Goal: Find specific page/section: Find specific page/section

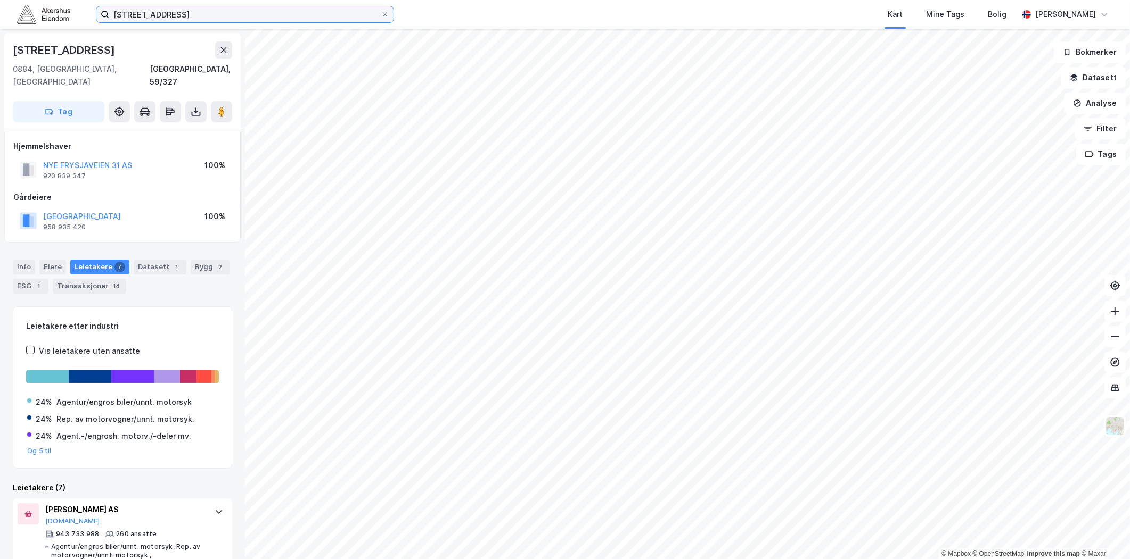
scroll to position [118, 0]
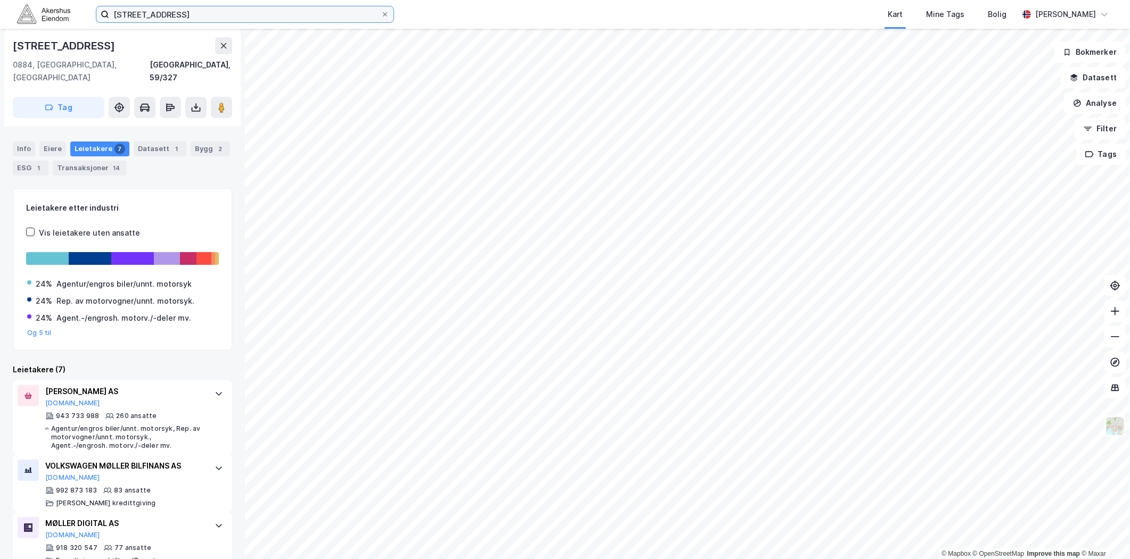
click at [243, 12] on input "[STREET_ADDRESS]" at bounding box center [244, 14] width 271 height 16
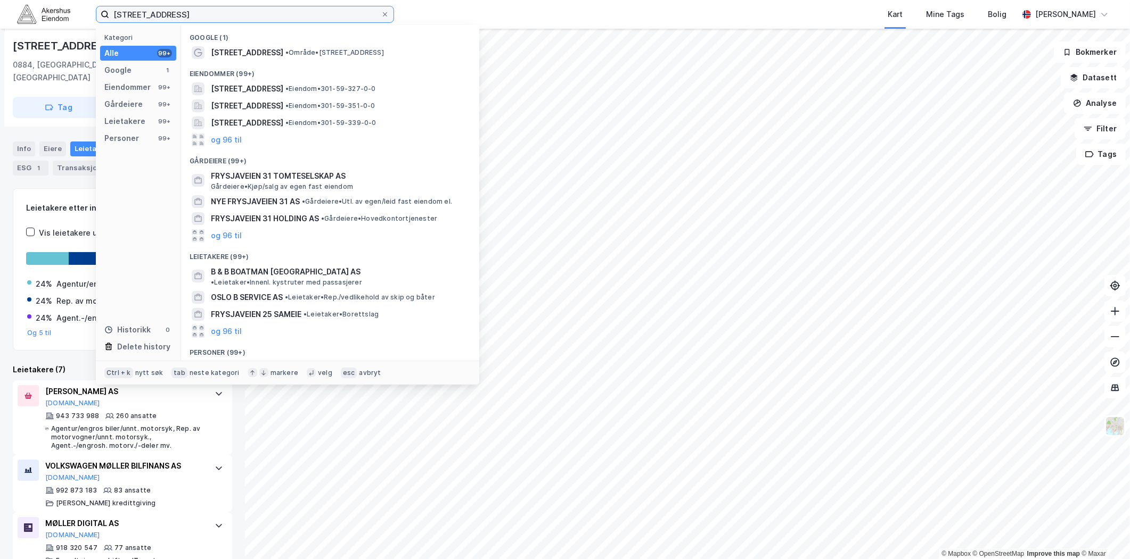
click at [243, 12] on input "[STREET_ADDRESS]" at bounding box center [244, 14] width 271 height 16
paste input "Gunnar [STREET_ADDRESS]"
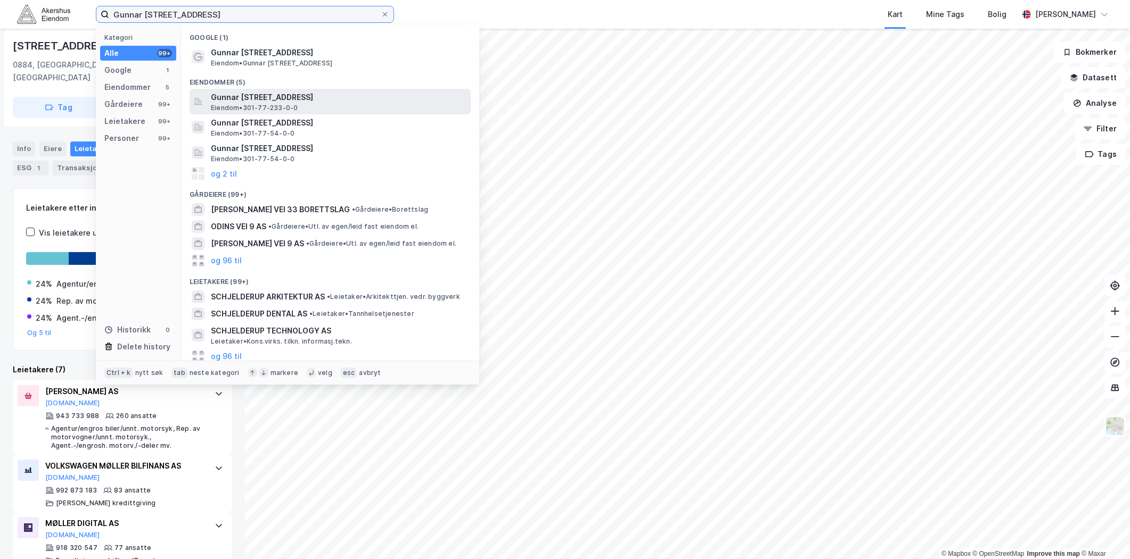
type input "Gunnar [STREET_ADDRESS]"
click at [285, 104] on span "Eiendom • 301-77-233-0-0" at bounding box center [254, 108] width 87 height 9
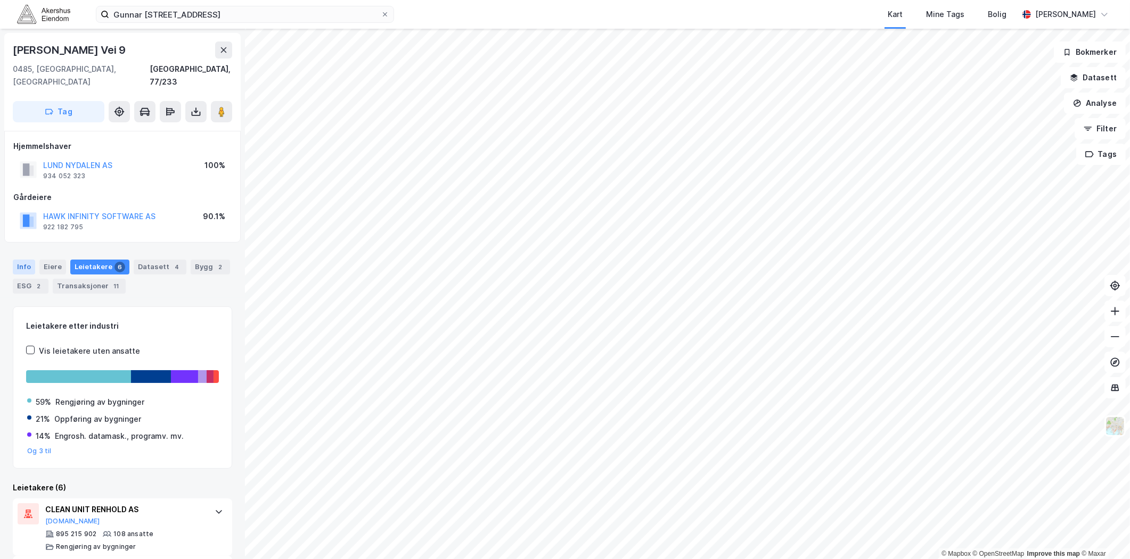
click at [28, 260] on div "Info" at bounding box center [24, 267] width 22 height 15
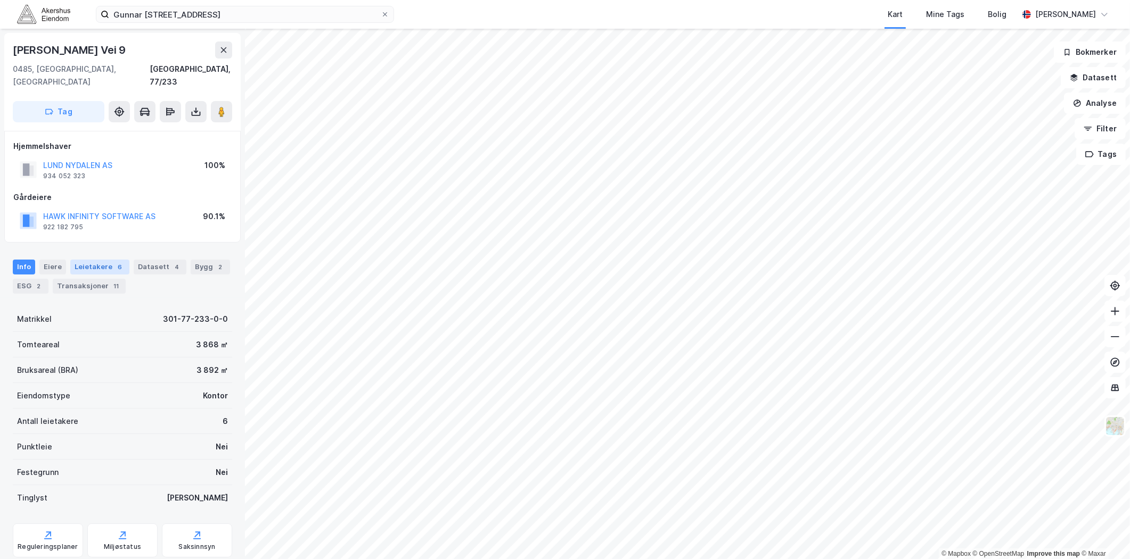
click at [101, 260] on div "Leietakere 6" at bounding box center [99, 267] width 59 height 15
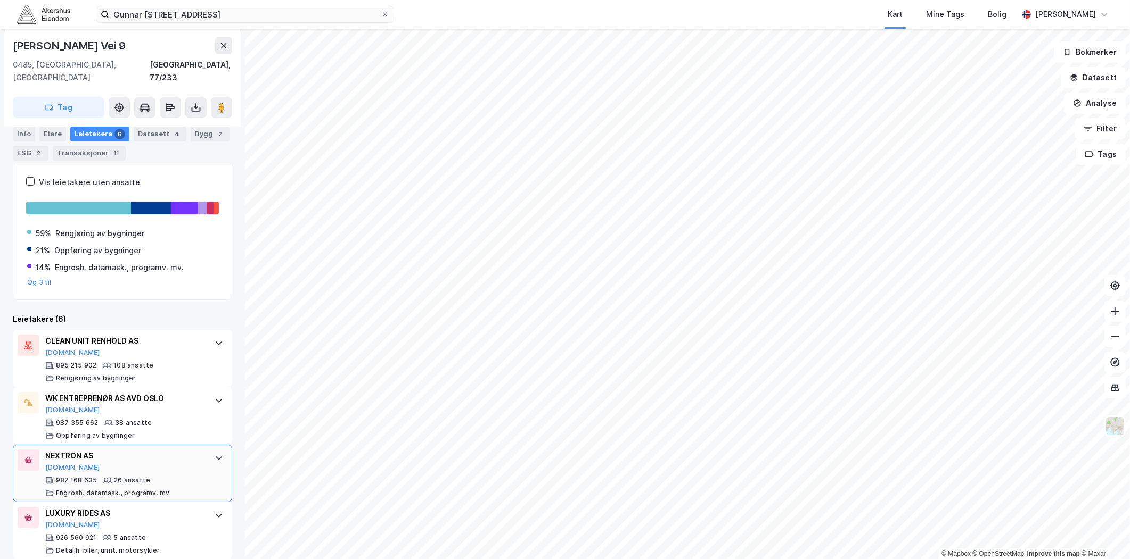
scroll to position [236, 0]
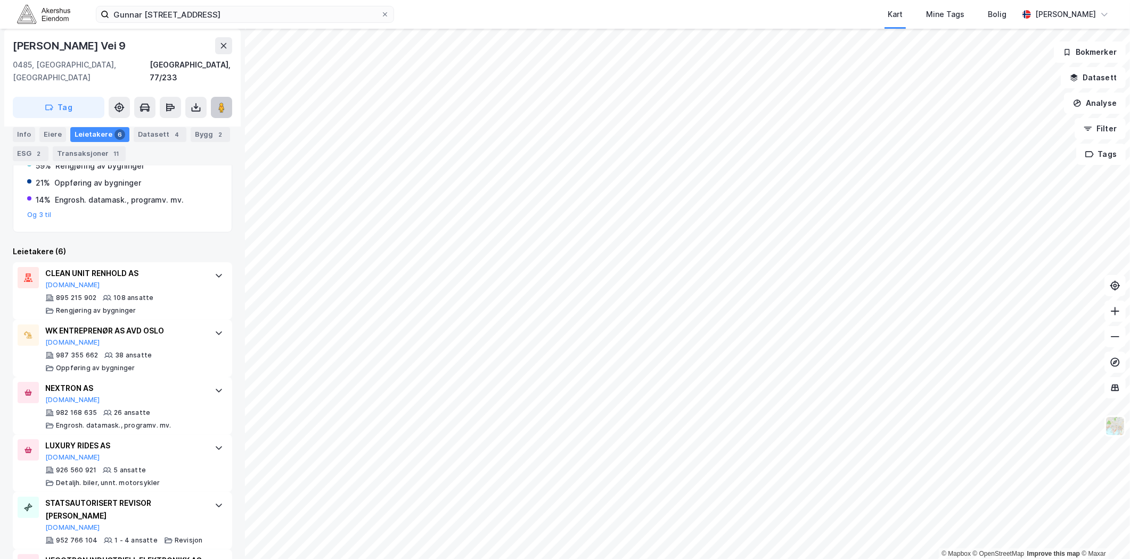
click at [218, 102] on icon at bounding box center [221, 107] width 11 height 11
